Goal: Information Seeking & Learning: Learn about a topic

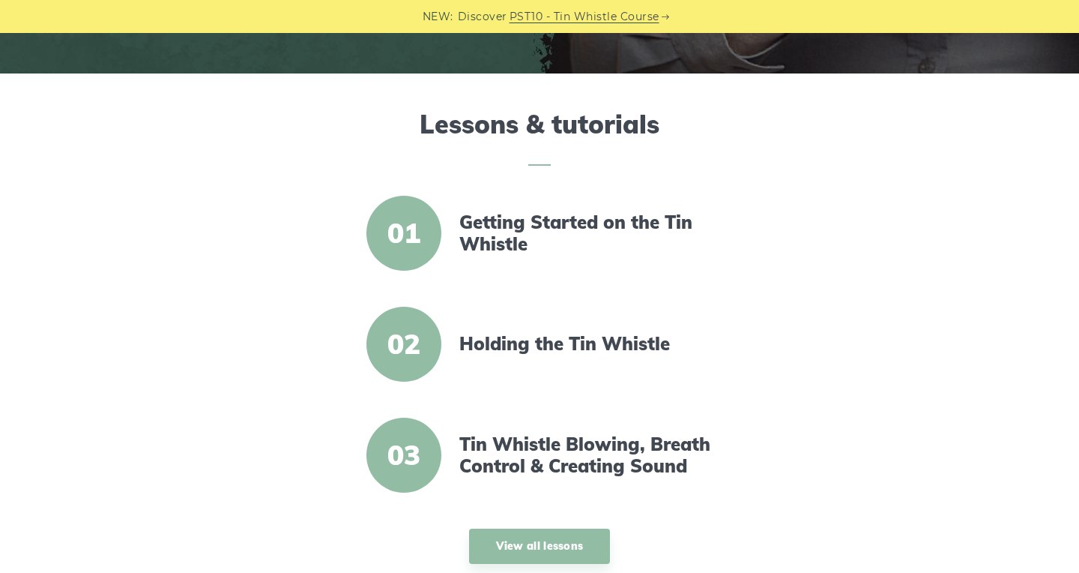
scroll to position [420, 0]
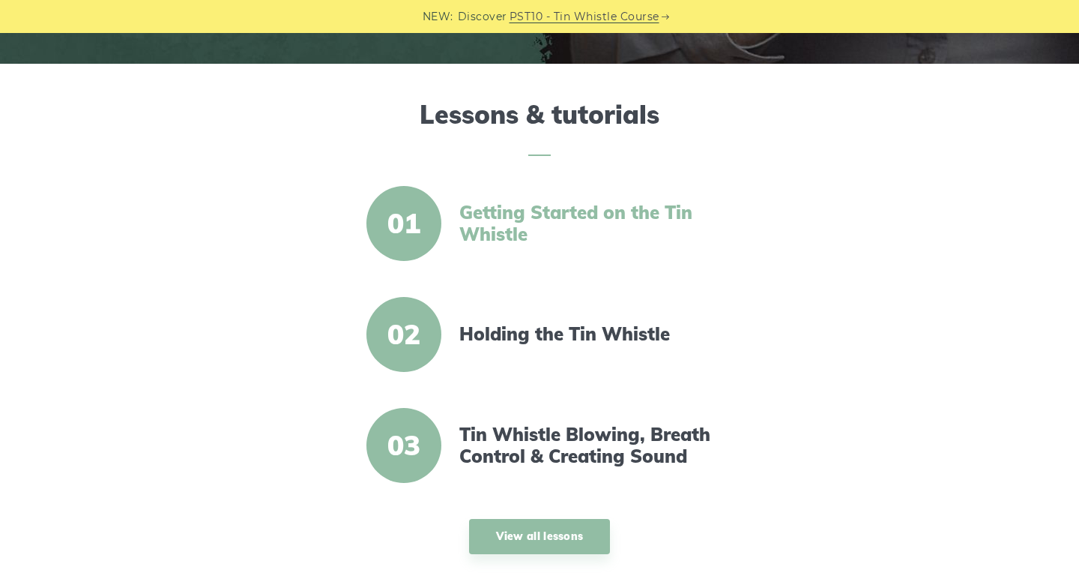
click at [498, 231] on link "Getting Started on the Tin Whistle" at bounding box center [588, 223] width 258 height 43
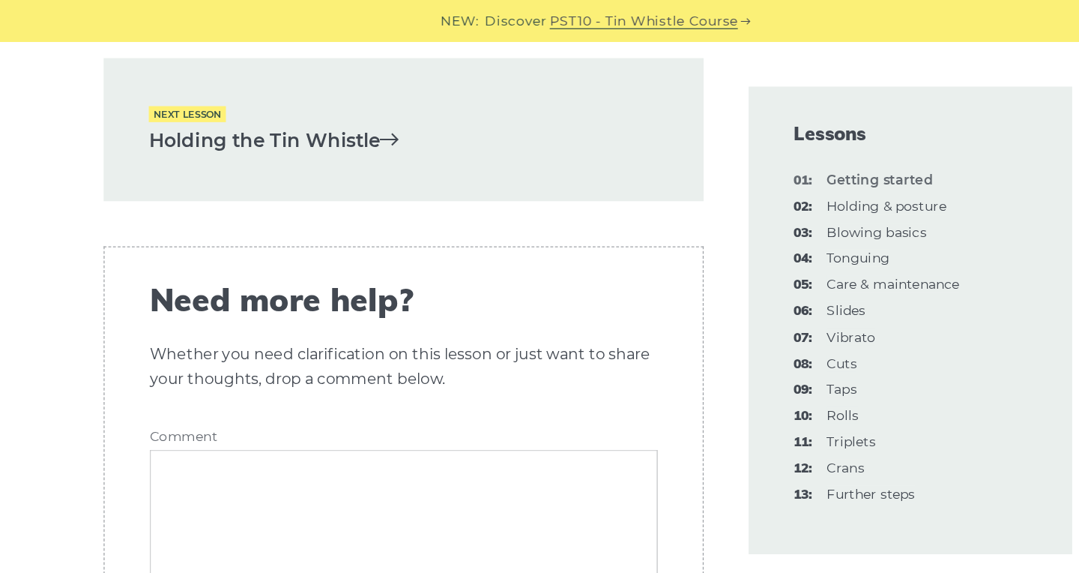
scroll to position [3375, 0]
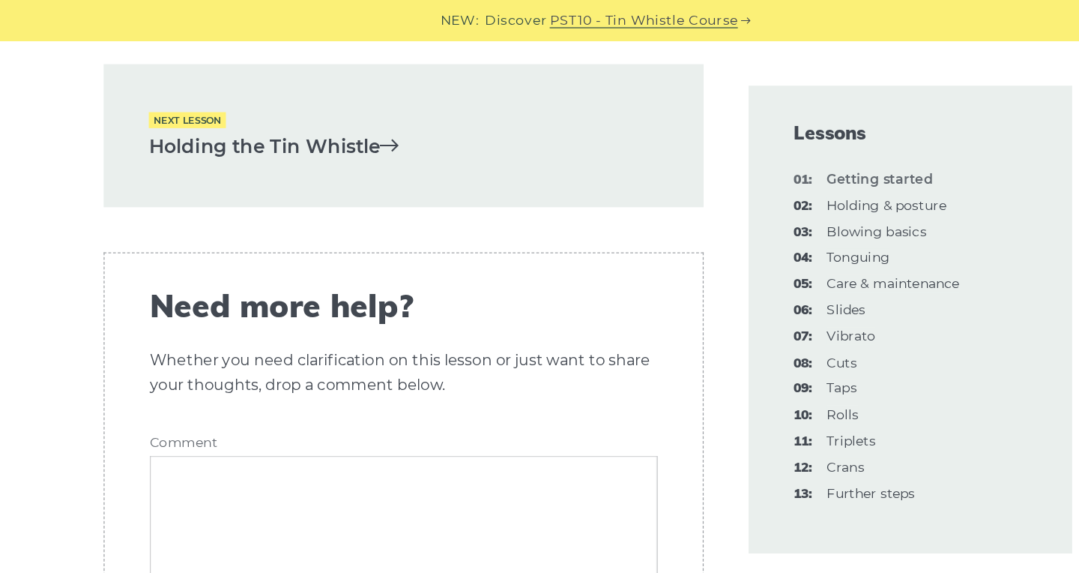
click at [385, 108] on icon at bounding box center [381, 115] width 15 height 15
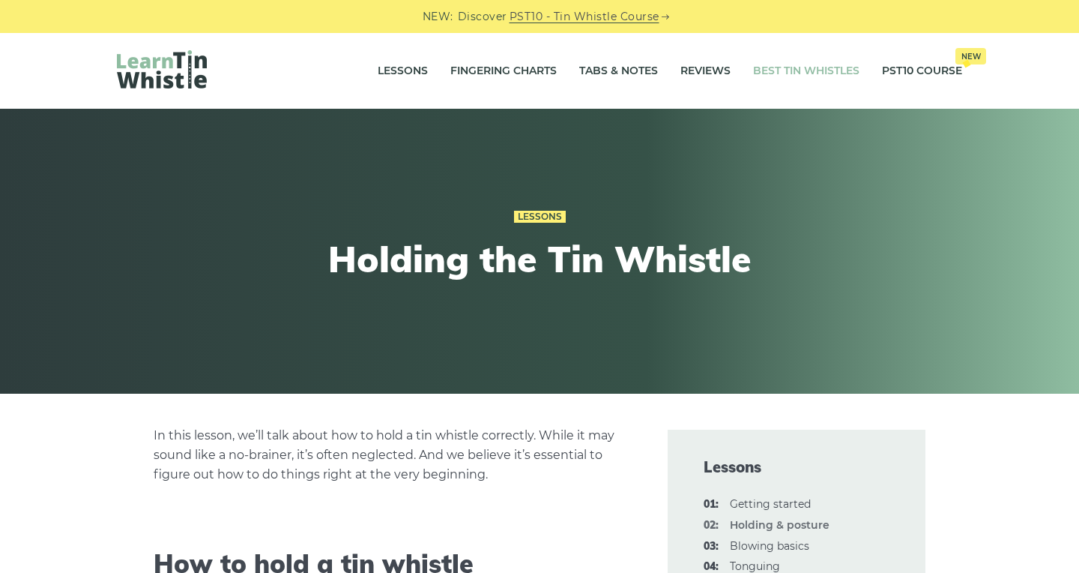
click at [827, 66] on link "Best Tin Whistles" at bounding box center [806, 70] width 106 height 37
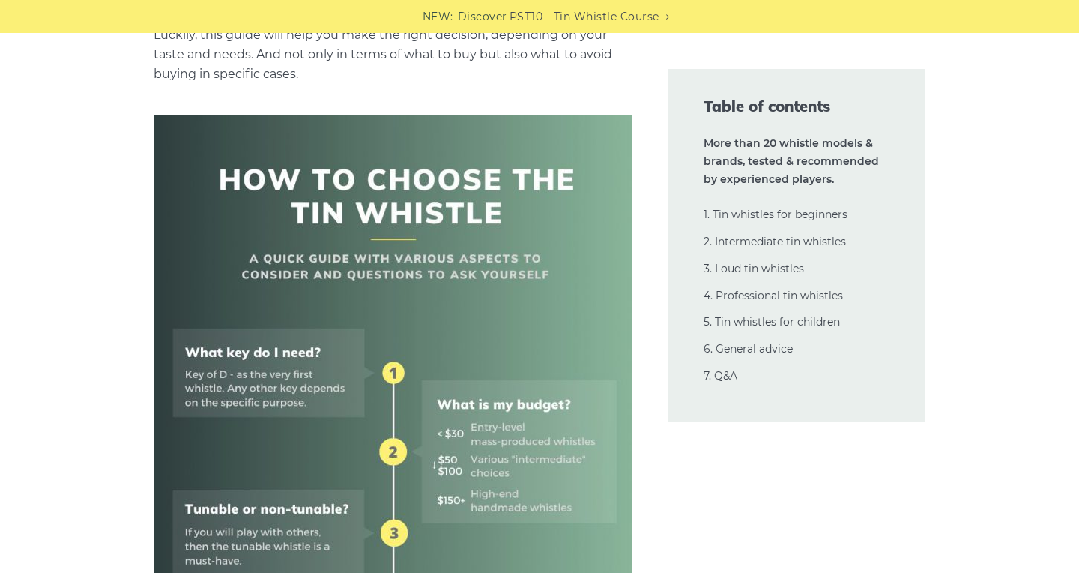
scroll to position [484, 0]
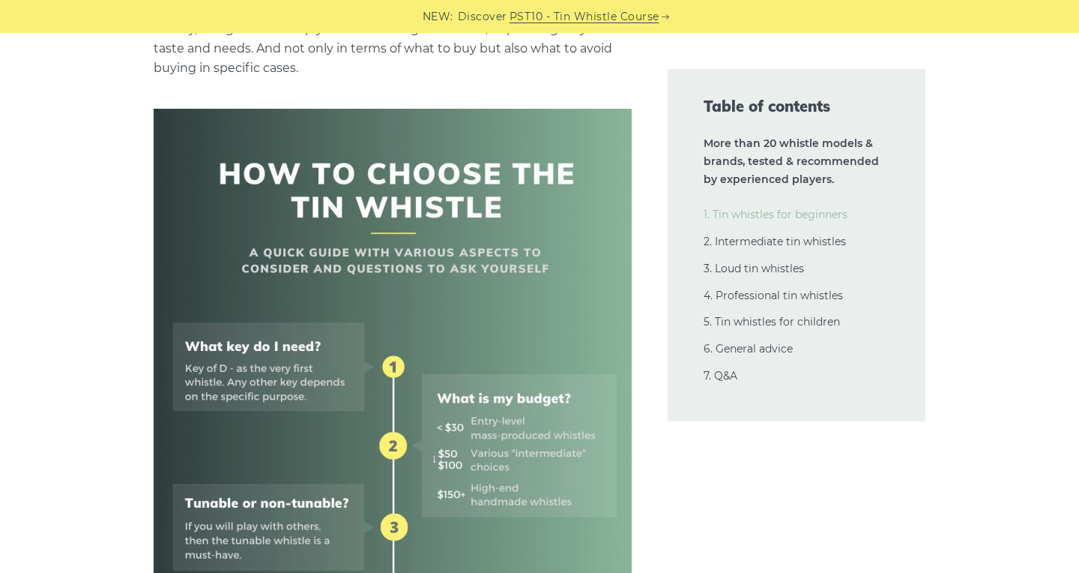
click at [819, 214] on link "1. Tin whistles for beginners" at bounding box center [776, 214] width 144 height 13
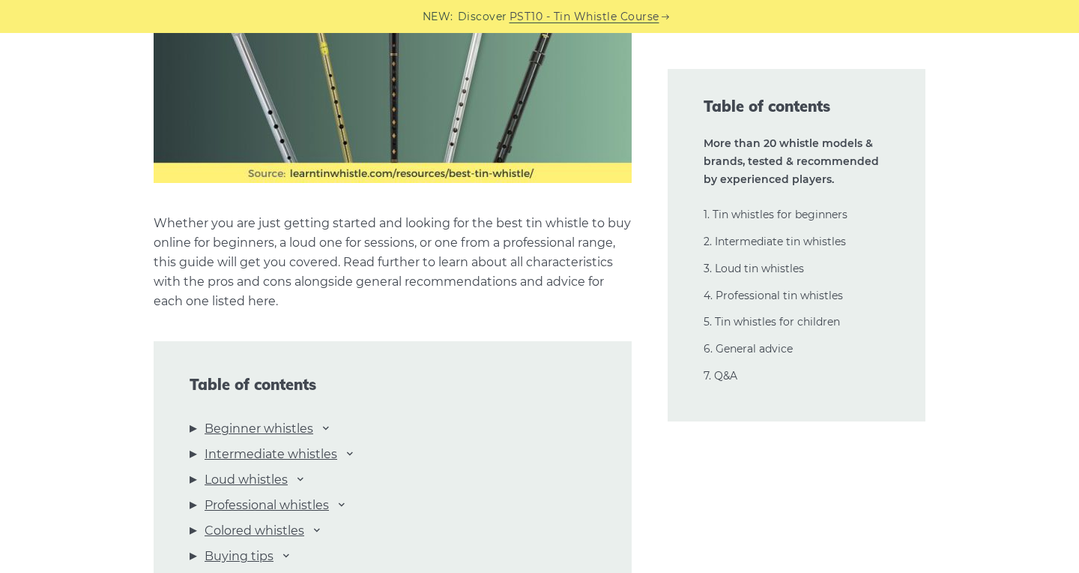
scroll to position [1367, 0]
click at [296, 427] on link "Beginner whistles" at bounding box center [259, 427] width 109 height 19
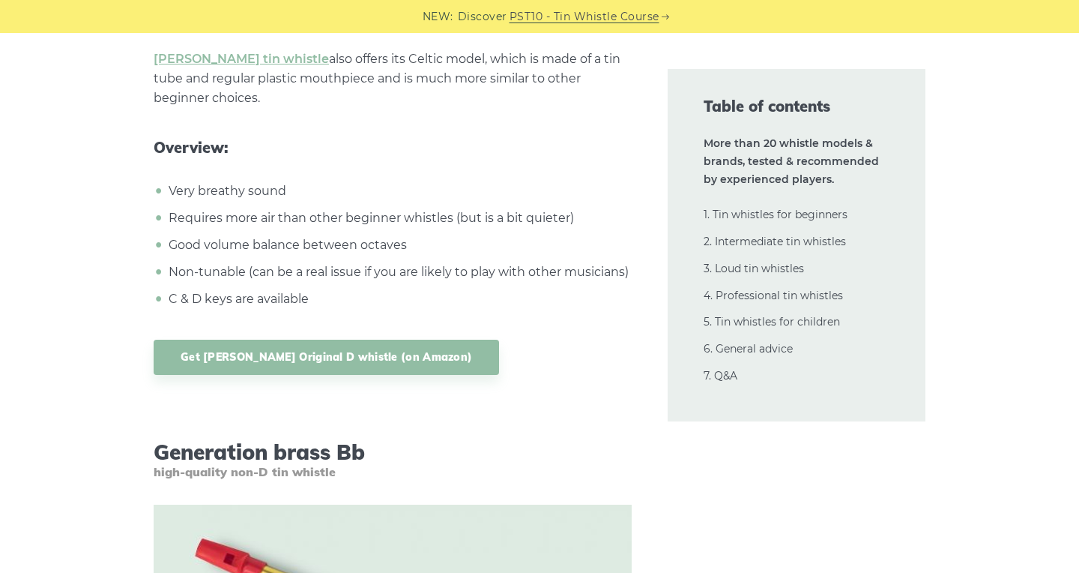
scroll to position [5366, 0]
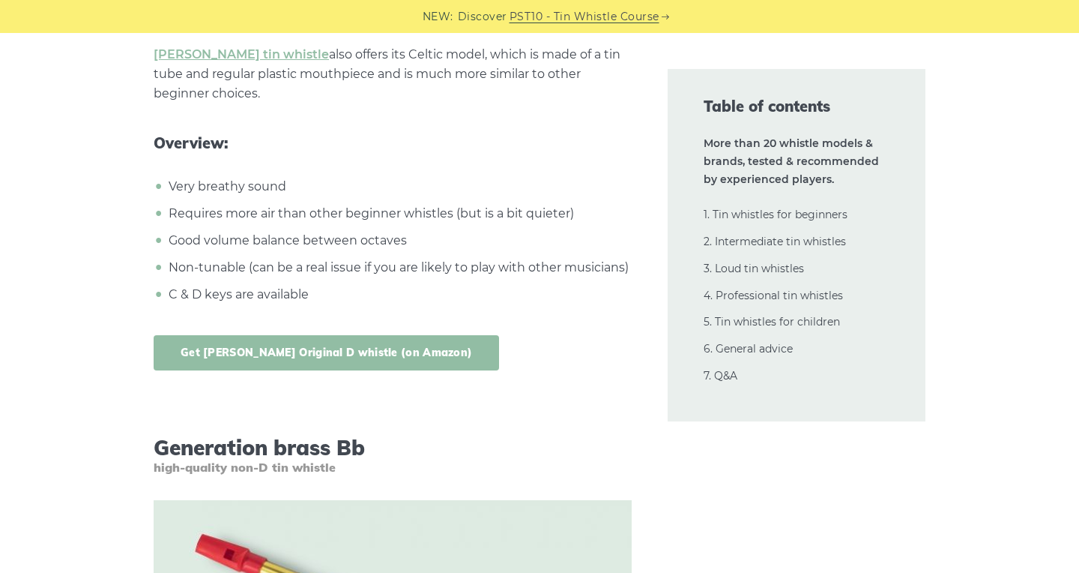
click at [311, 355] on link "Get [PERSON_NAME] Original D whistle (on Amazon)" at bounding box center [327, 352] width 346 height 35
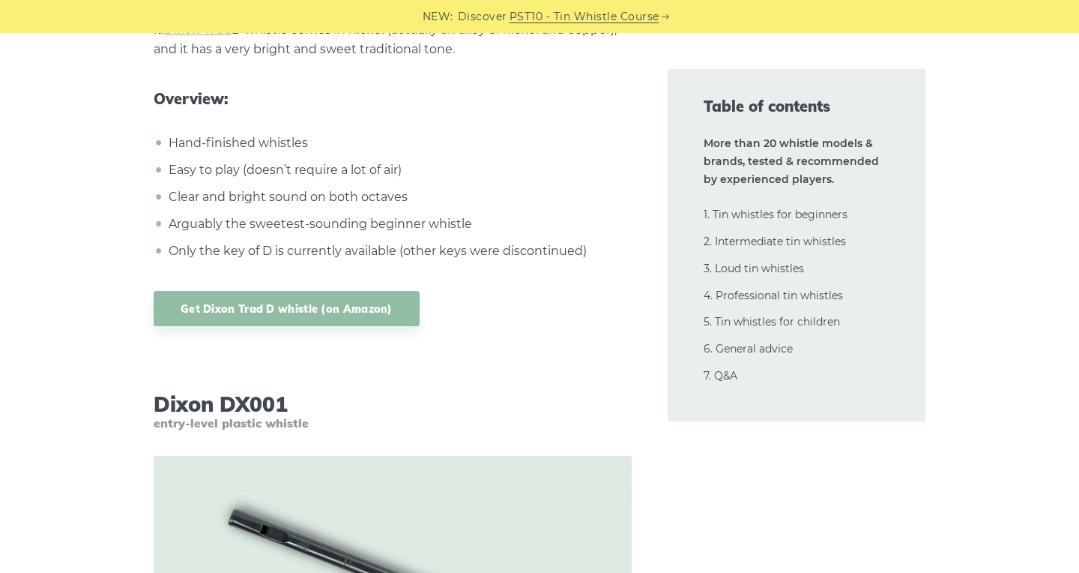
scroll to position [7084, 0]
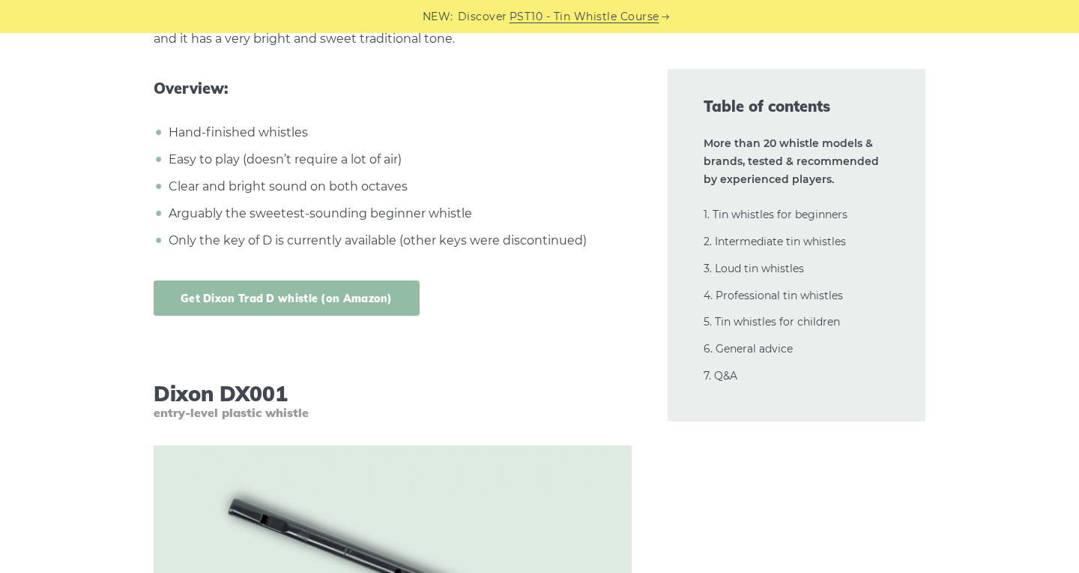
click at [329, 298] on link "Get Dixon Trad D whistle (on Amazon)" at bounding box center [287, 297] width 266 height 35
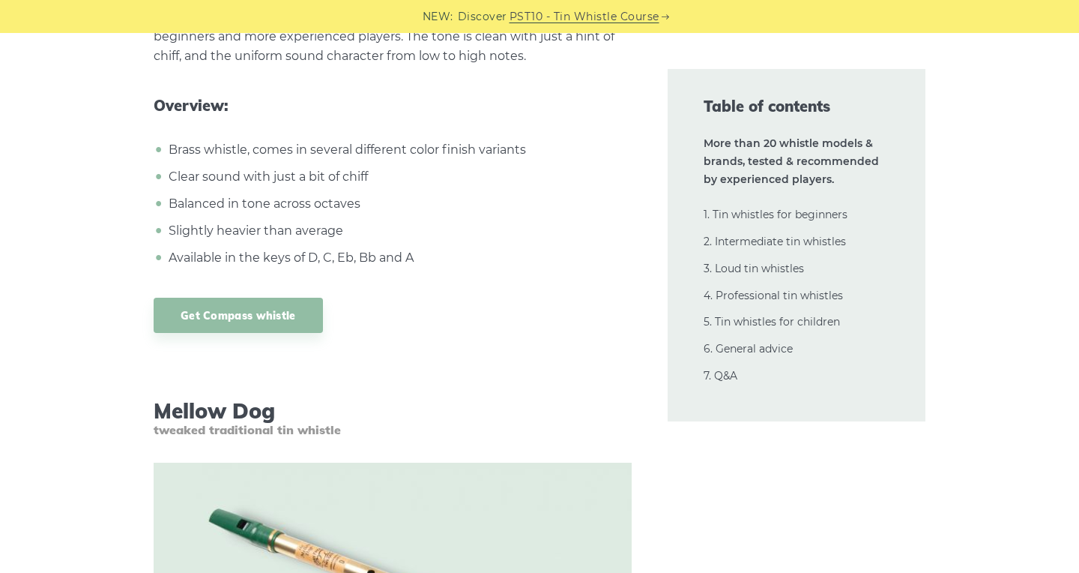
scroll to position [13394, 0]
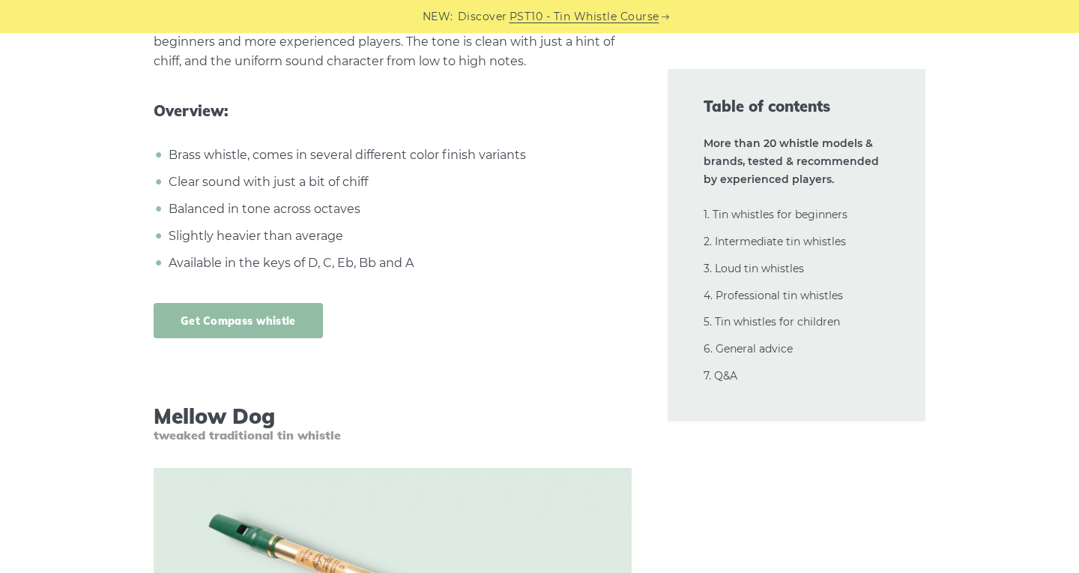
click at [293, 303] on link "Get Compass whistle" at bounding box center [238, 320] width 169 height 35
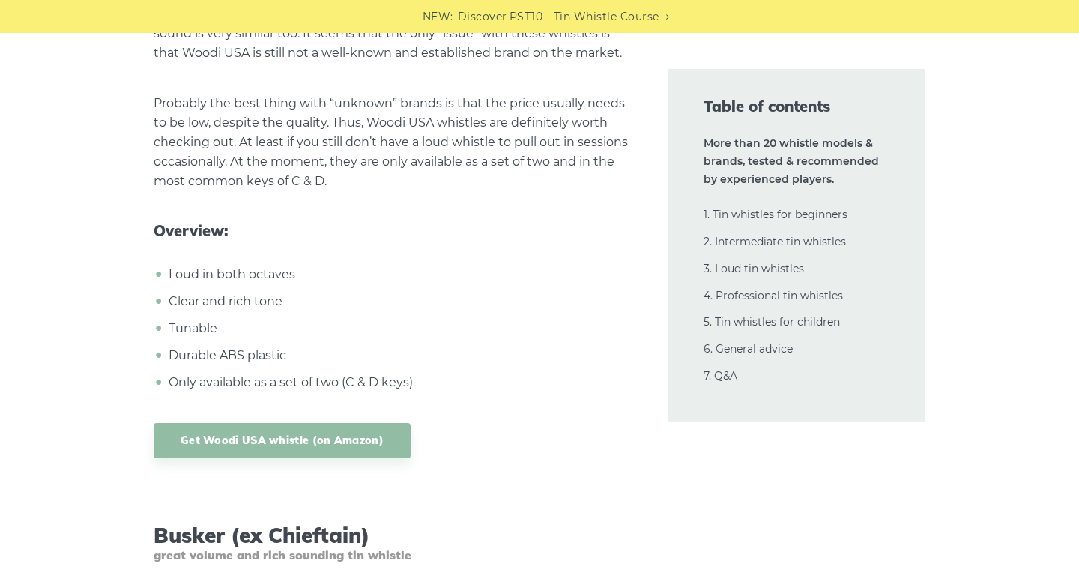
scroll to position [18133, 0]
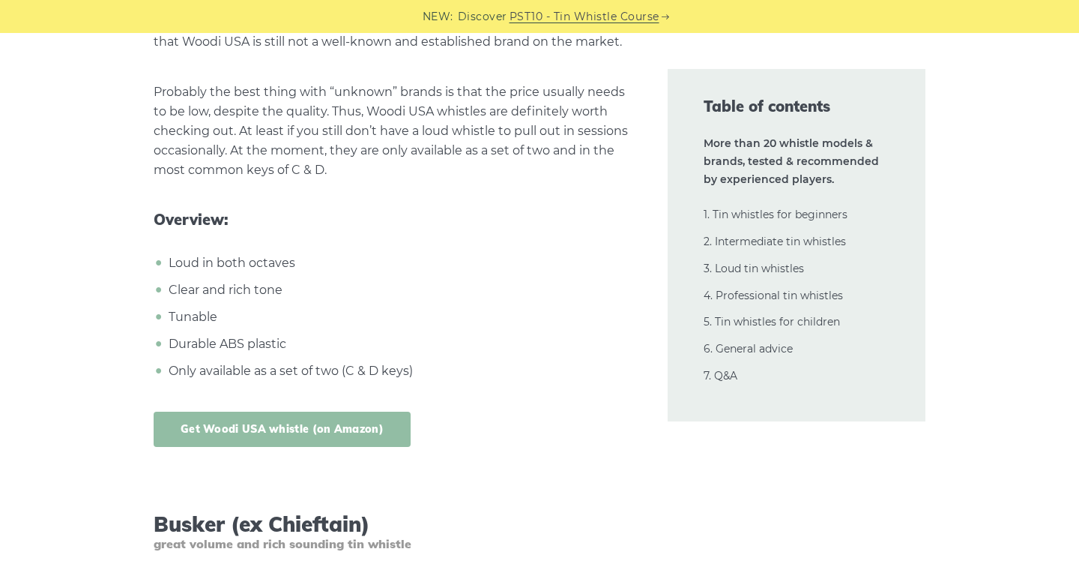
click at [348, 412] on link "Get Woodi USA whistle (on Amazon)" at bounding box center [282, 429] width 257 height 35
